Goal: Task Accomplishment & Management: Use online tool/utility

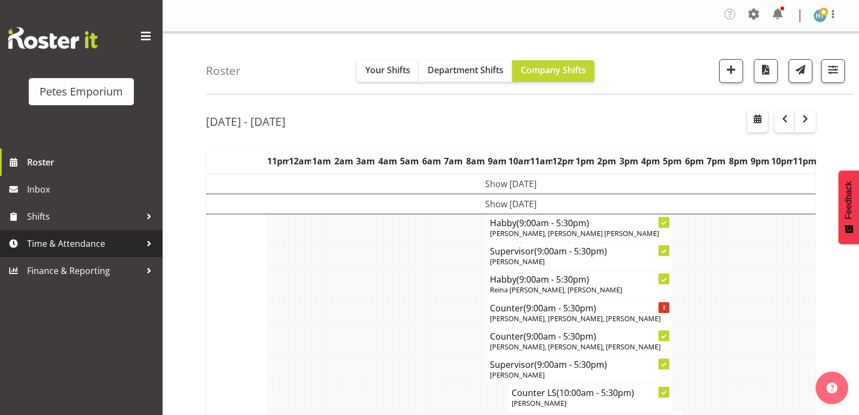
click at [83, 241] on span "Time & Attendance" at bounding box center [84, 243] width 114 height 16
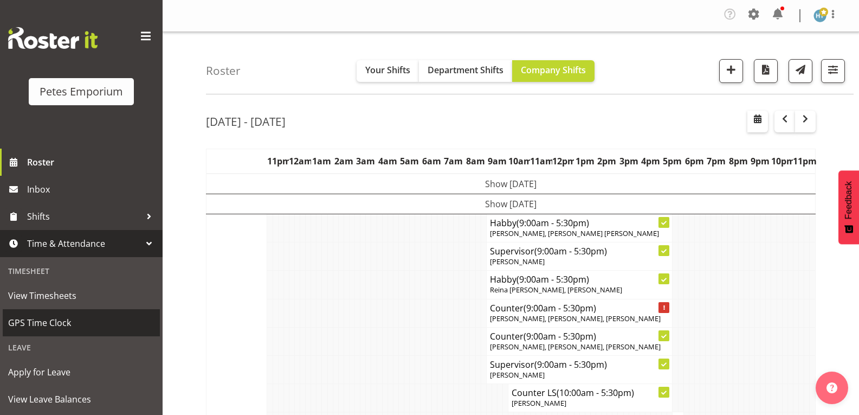
click at [52, 321] on span "GPS Time Clock" at bounding box center [81, 322] width 146 height 16
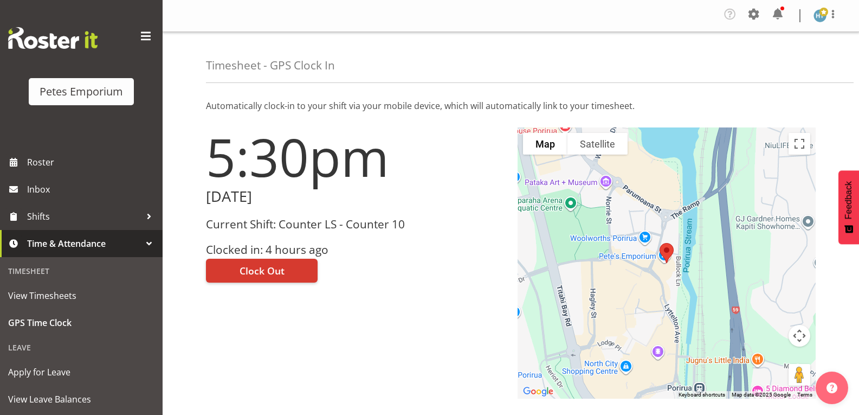
click at [640, 21] on nav "Tasks Jobs Employees Profile Log Out" at bounding box center [510, 15] width 675 height 21
click at [293, 272] on button "Clock Out" at bounding box center [262, 271] width 112 height 24
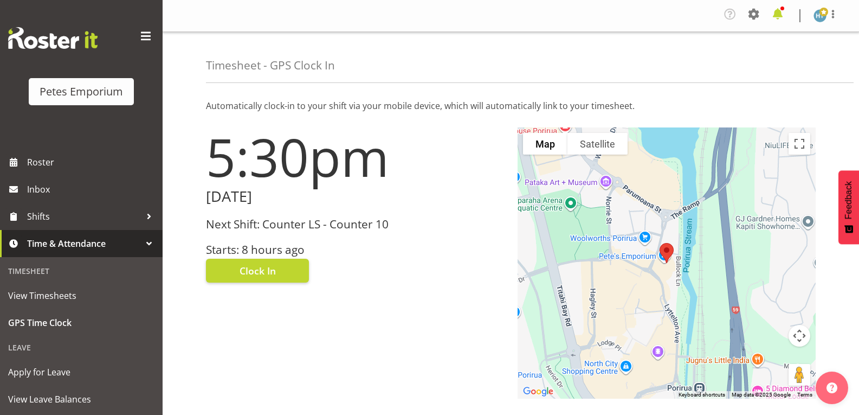
click at [784, 15] on span at bounding box center [777, 13] width 17 height 17
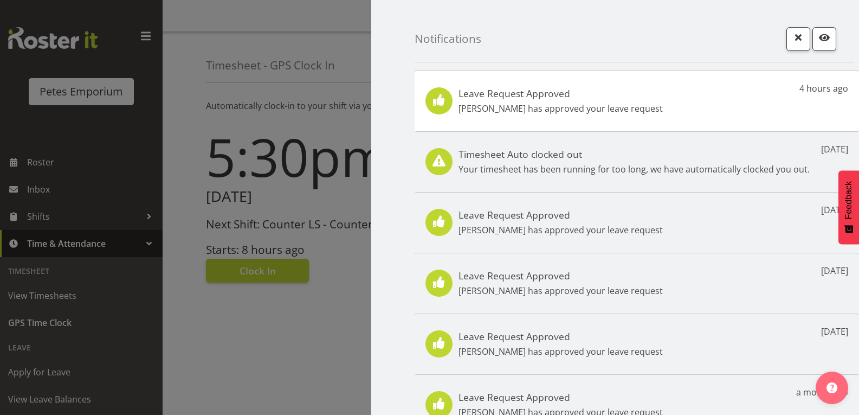
click at [619, 103] on p "[PERSON_NAME] has approved your leave request" at bounding box center [561, 108] width 204 height 13
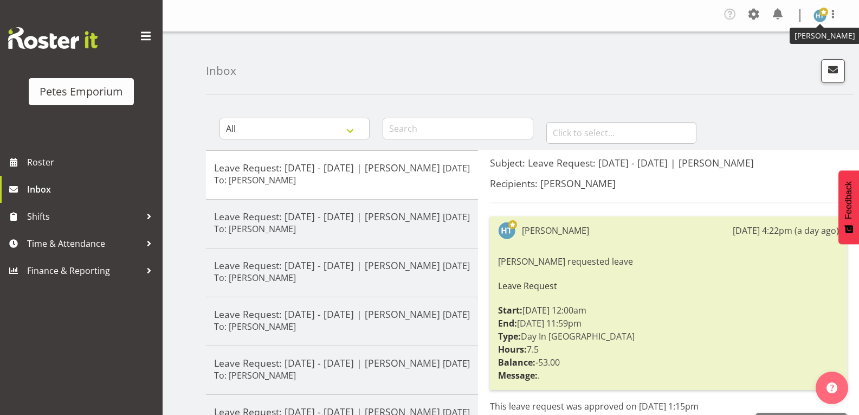
click at [822, 14] on span at bounding box center [824, 12] width 9 height 9
click at [777, 62] on link "Log Out" at bounding box center [788, 60] width 104 height 20
